Goal: Find specific page/section: Find specific page/section

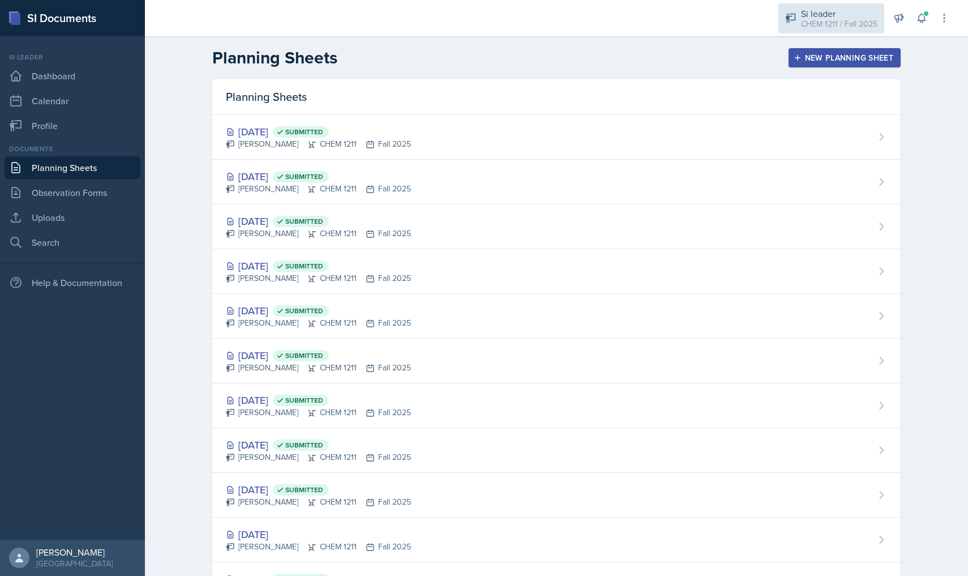
click at [868, 18] on div "CHEM 1211 / Fall 2025" at bounding box center [839, 24] width 76 height 12
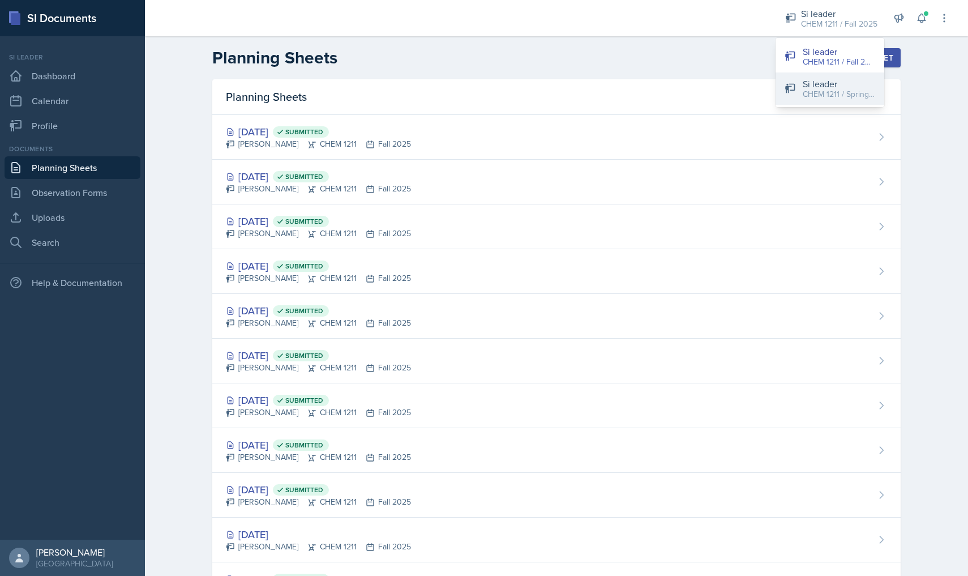
click at [831, 76] on button "Si leader CHEM 1211 / Spring 2025" at bounding box center [829, 88] width 109 height 32
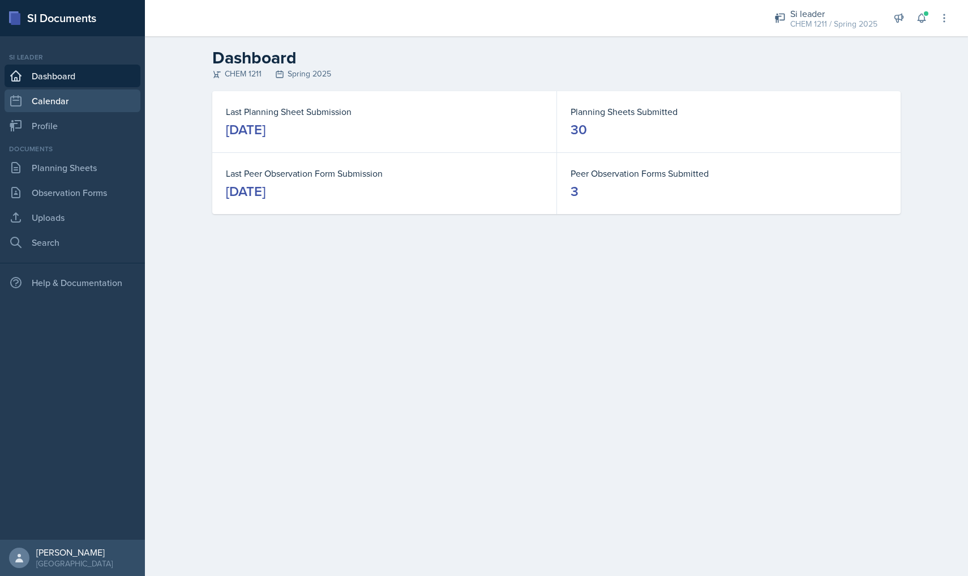
click at [91, 106] on link "Calendar" at bounding box center [73, 100] width 136 height 23
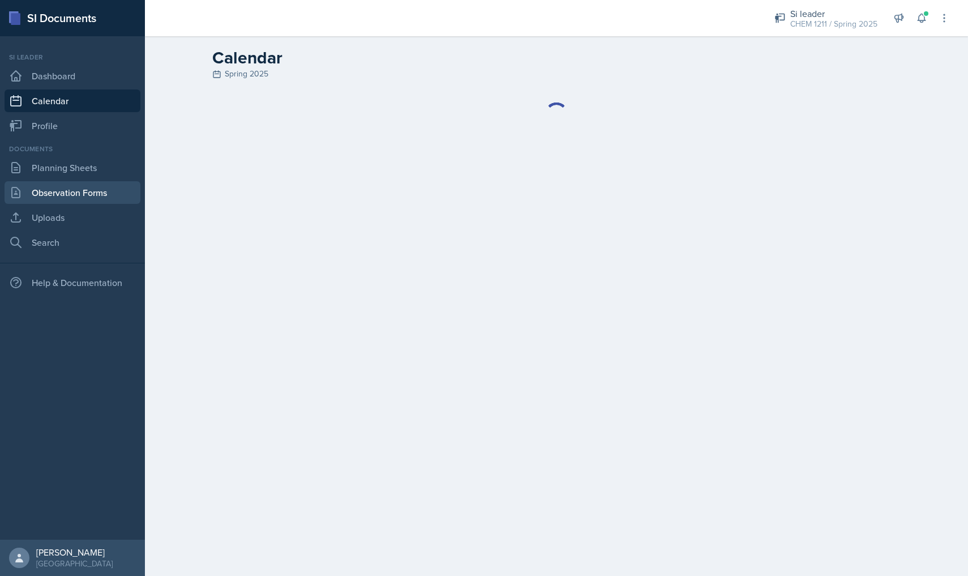
click at [88, 186] on link "Observation Forms" at bounding box center [73, 192] width 136 height 23
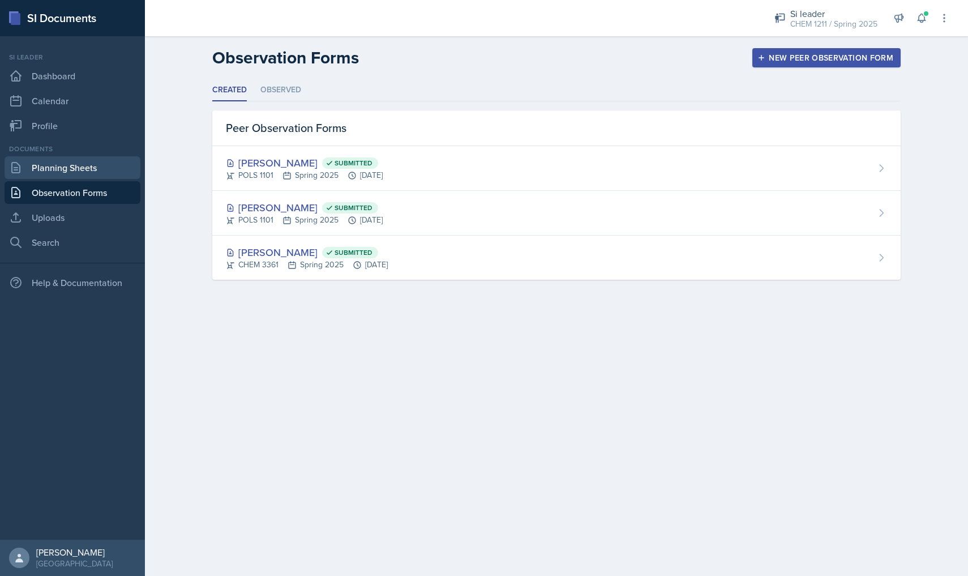
click at [88, 173] on link "Planning Sheets" at bounding box center [73, 167] width 136 height 23
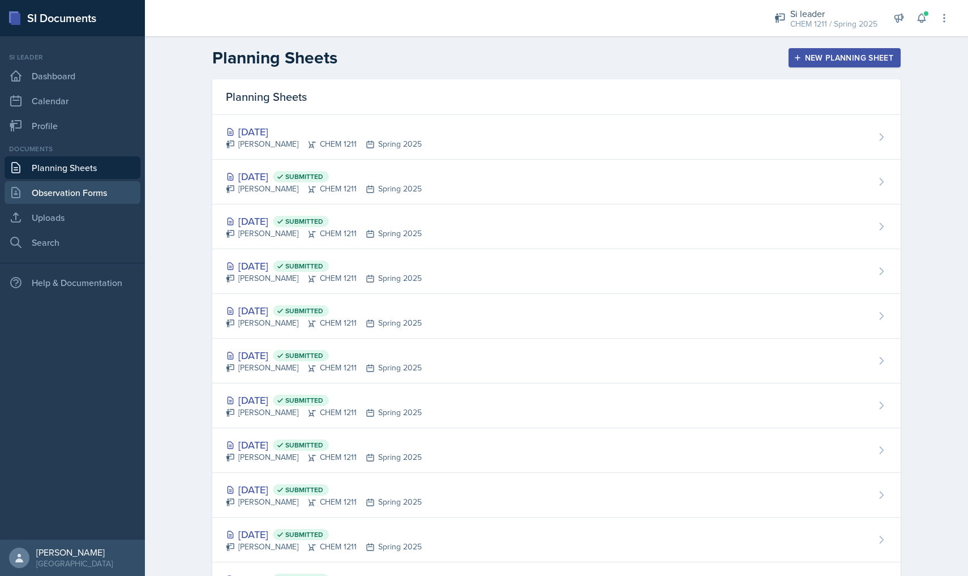
click at [110, 196] on link "Observation Forms" at bounding box center [73, 192] width 136 height 23
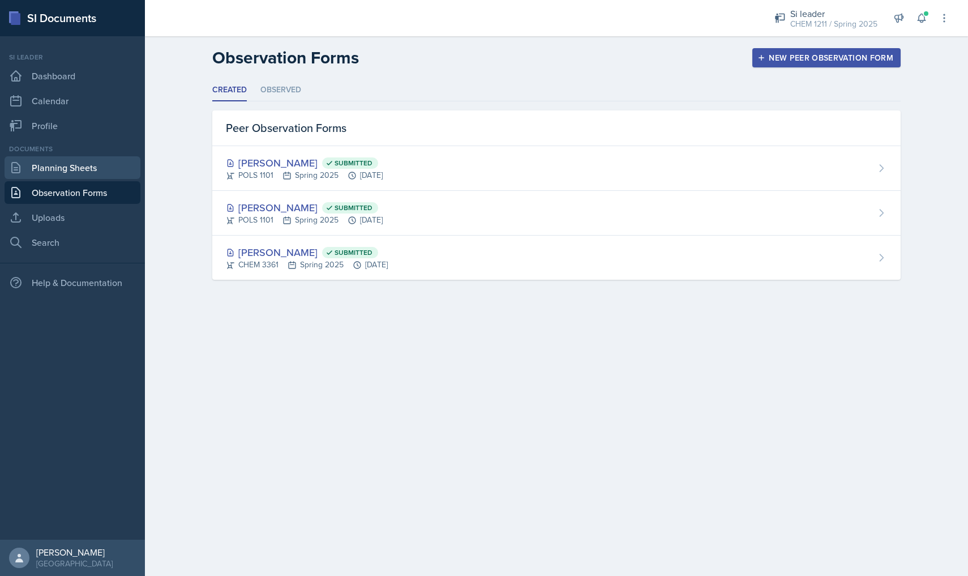
click at [106, 177] on link "Planning Sheets" at bounding box center [73, 167] width 136 height 23
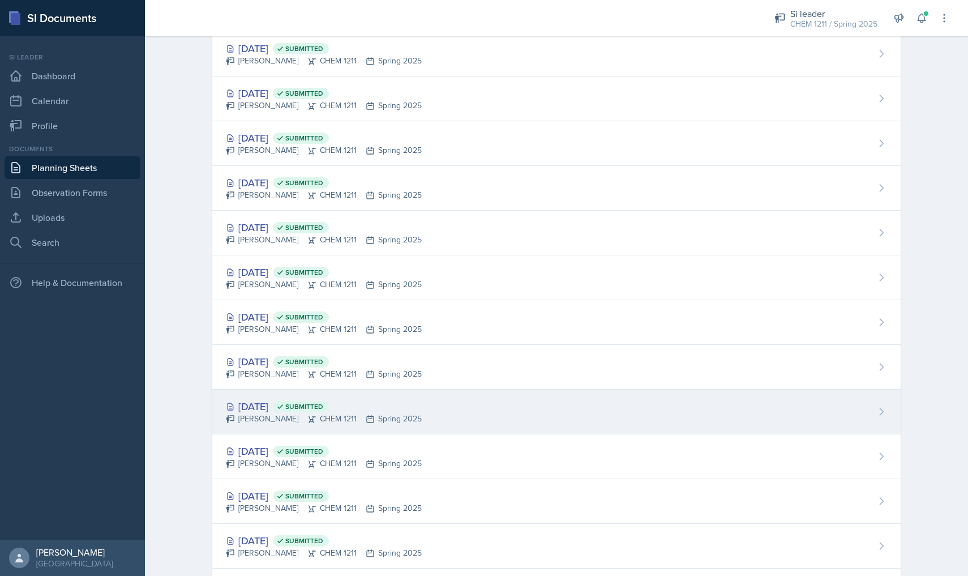
scroll to position [660, 0]
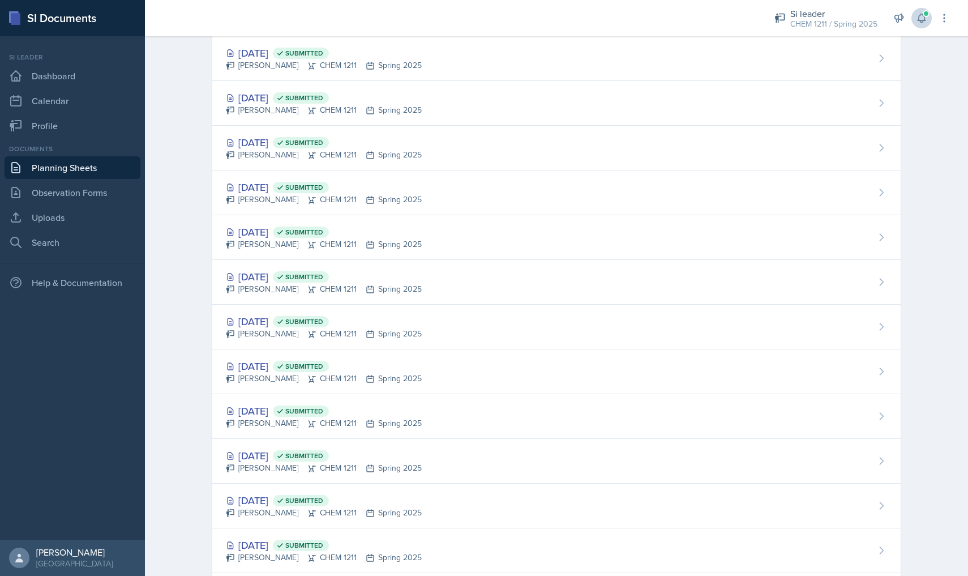
click at [926, 20] on icon at bounding box center [921, 17] width 11 height 11
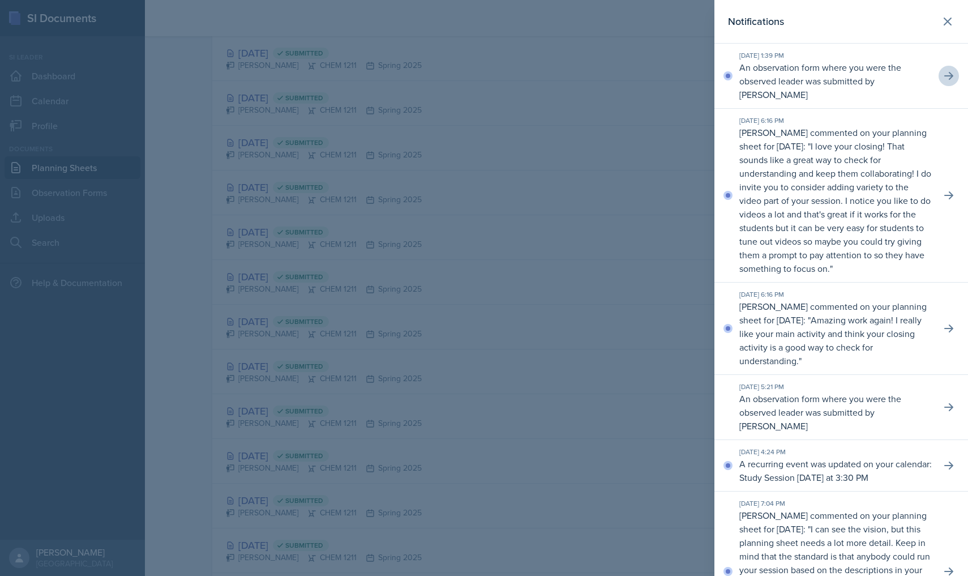
click at [951, 81] on icon at bounding box center [948, 75] width 11 height 11
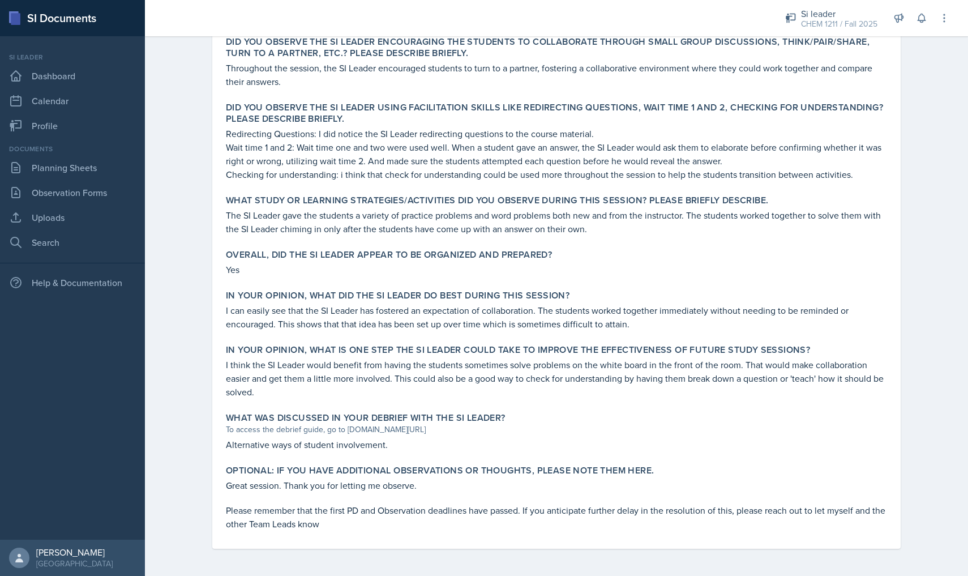
scroll to position [370, 0]
